Goal: Task Accomplishment & Management: Complete application form

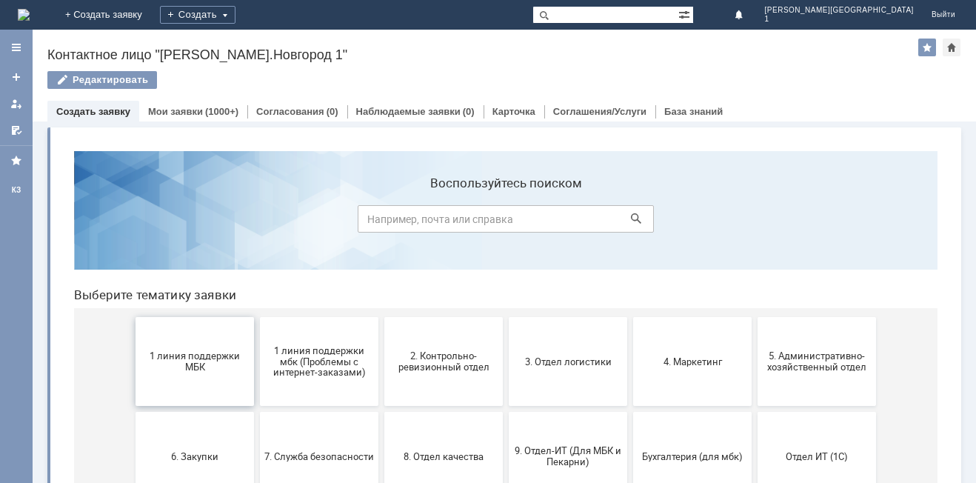
click at [173, 355] on span "1 линия поддержки МБК" at bounding box center [195, 361] width 110 height 22
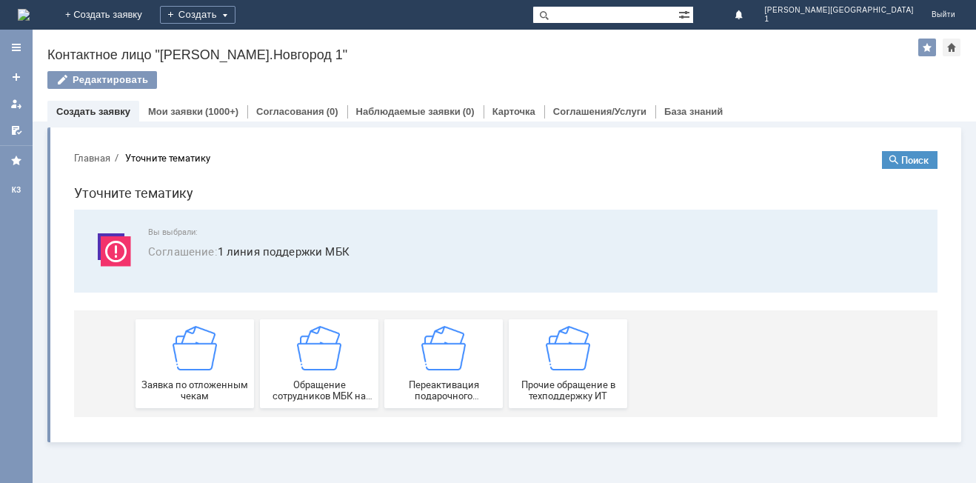
click at [174, 355] on img at bounding box center [195, 348] width 44 height 44
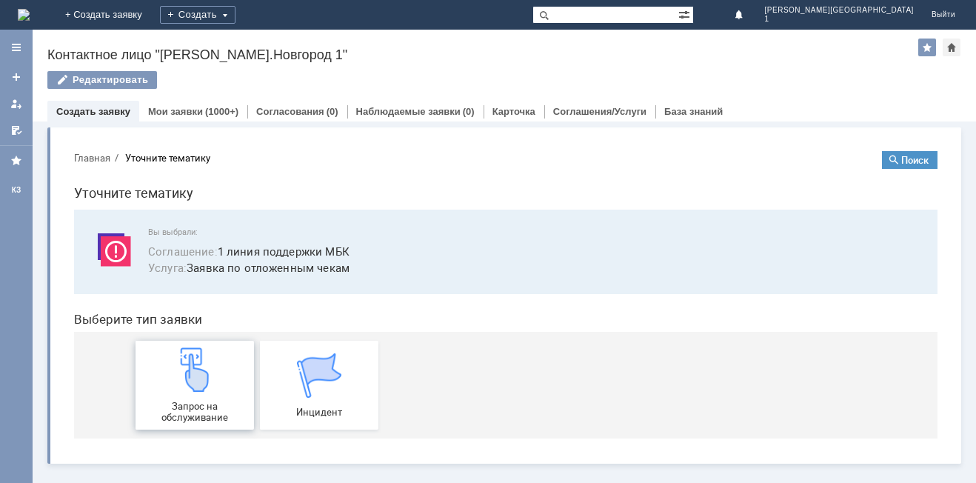
click at [208, 370] on img at bounding box center [195, 369] width 44 height 44
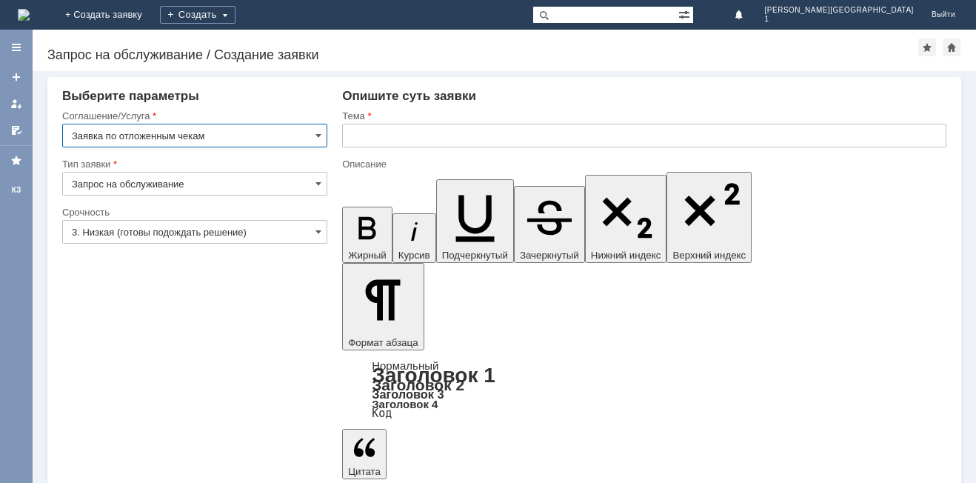
click at [307, 229] on input "3. Низкая (готовы подождать решение)" at bounding box center [194, 232] width 265 height 24
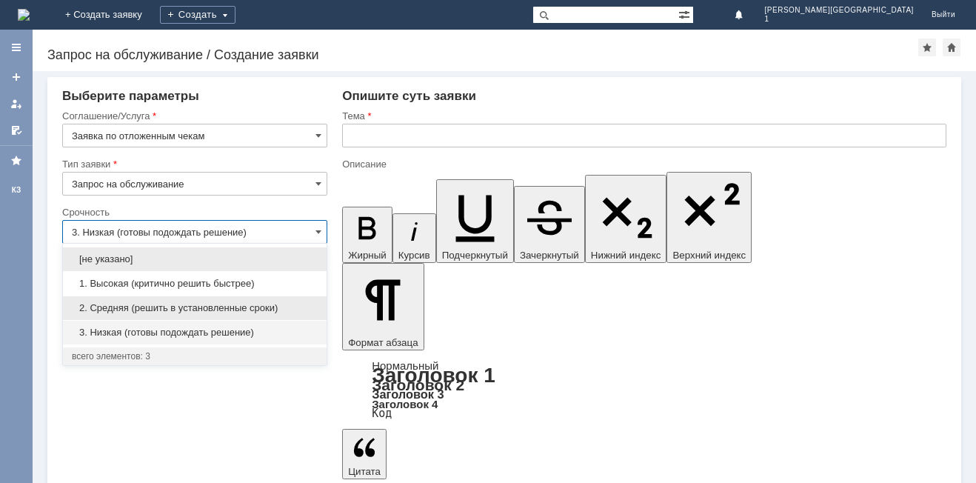
click at [292, 307] on span "2. Средняя (решить в установленные сроки)" at bounding box center [195, 308] width 246 height 12
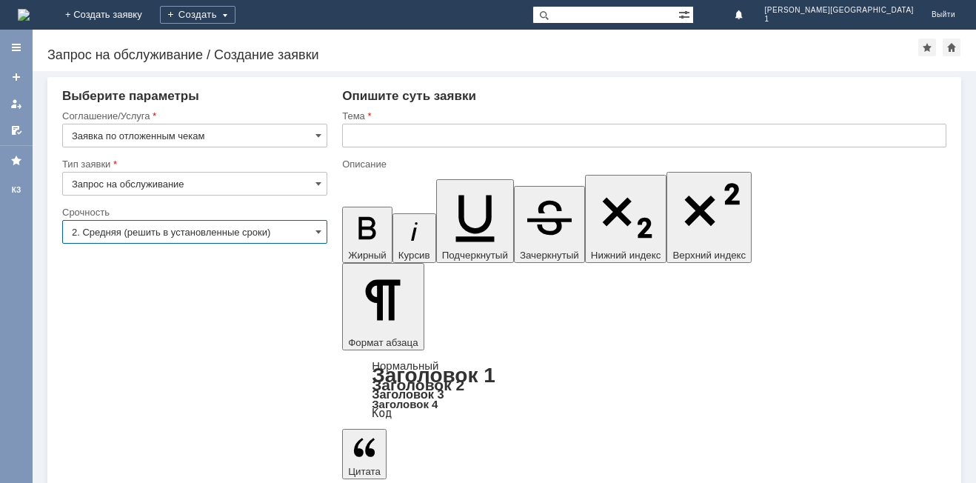
type input "2. Средняя (решить в установленные сроки)"
click at [389, 139] on input "text" at bounding box center [644, 136] width 604 height 24
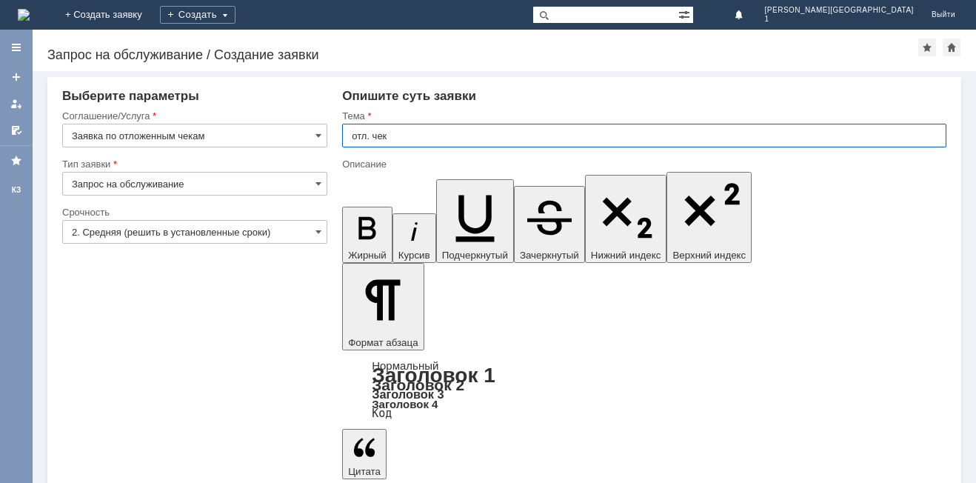
type input "отл. чек"
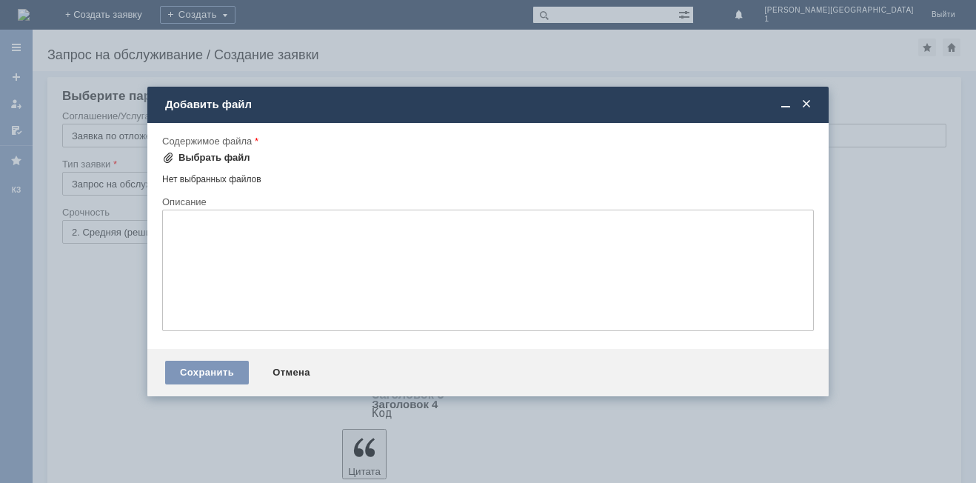
click at [241, 161] on div "Выбрать файл" at bounding box center [214, 158] width 72 height 12
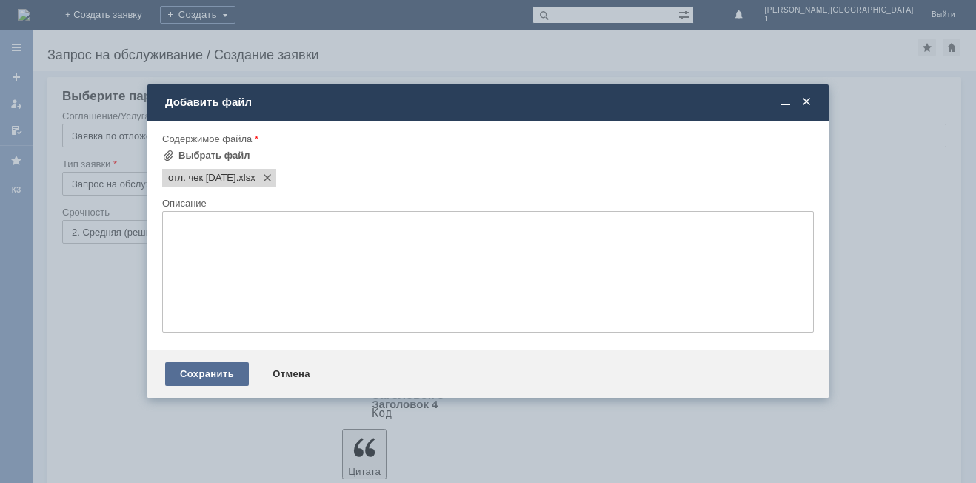
click at [218, 370] on div "Сохранить" at bounding box center [207, 374] width 84 height 24
